Goal: Contribute content

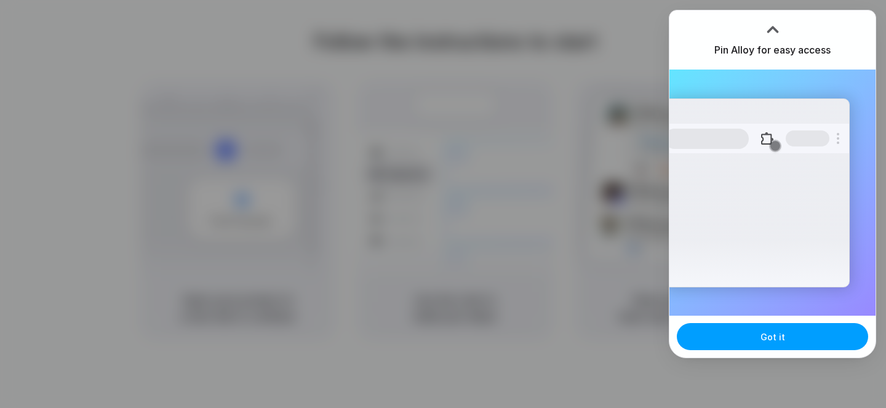
click at [772, 330] on span "Got it" at bounding box center [772, 336] width 25 height 13
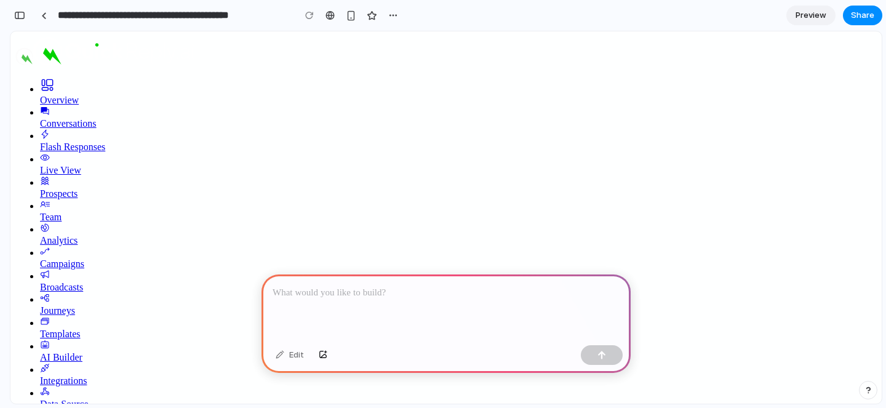
click at [346, 298] on p at bounding box center [446, 292] width 347 height 15
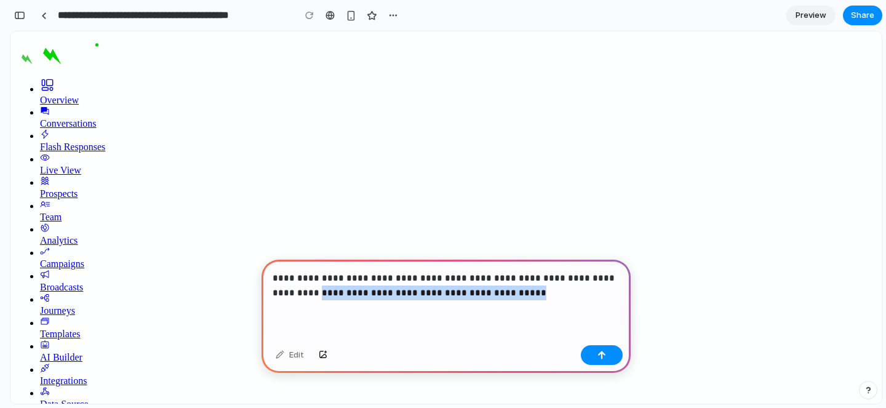
click at [301, 296] on p "**********" at bounding box center [446, 286] width 347 height 30
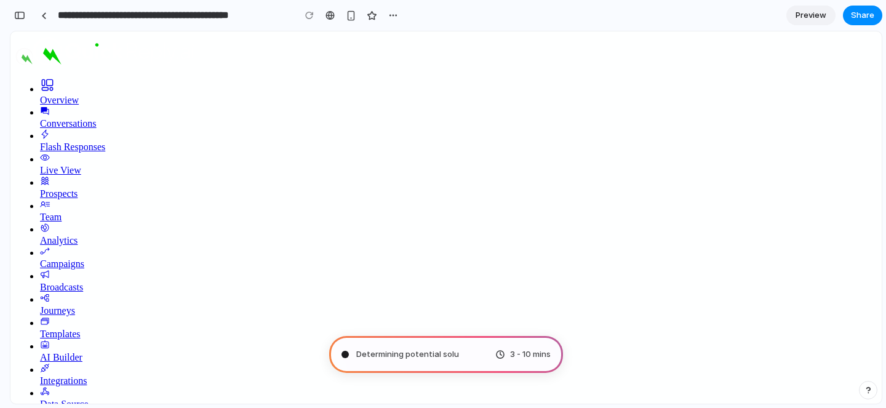
type input "**********"
